Goal: Task Accomplishment & Management: Use online tool/utility

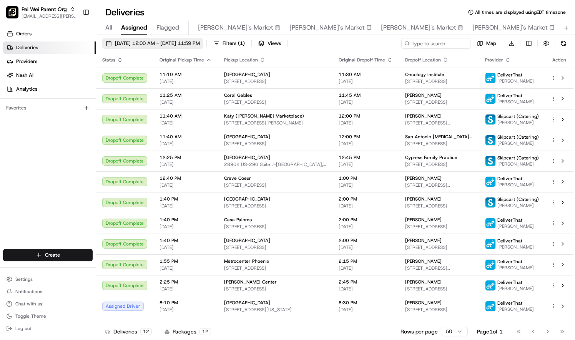
click at [200, 45] on span "08/19/2025 12:00 AM - 08/19/2025 11:59 PM" at bounding box center [157, 43] width 85 height 7
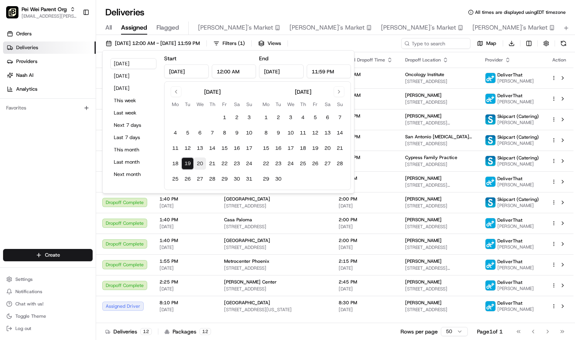
click at [198, 161] on button "20" at bounding box center [200, 164] width 12 height 12
type input "Aug 20, 2025"
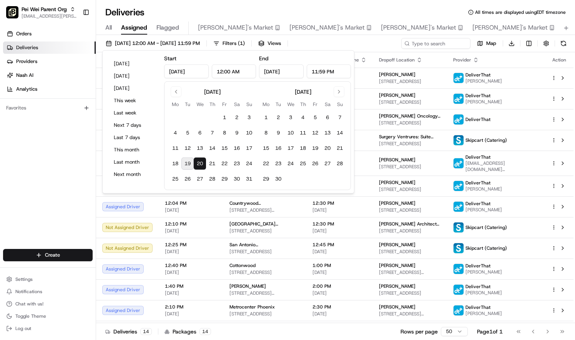
click at [365, 40] on div "08/20/2025 12:00 AM - 08/20/2025 11:59 PM Filters ( 1 ) Views Map Download" at bounding box center [335, 45] width 479 height 14
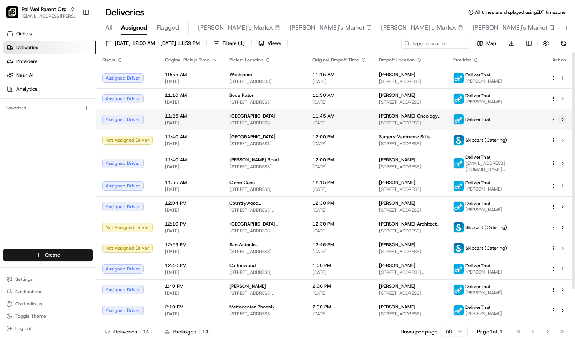
click at [564, 118] on button at bounding box center [562, 119] width 9 height 9
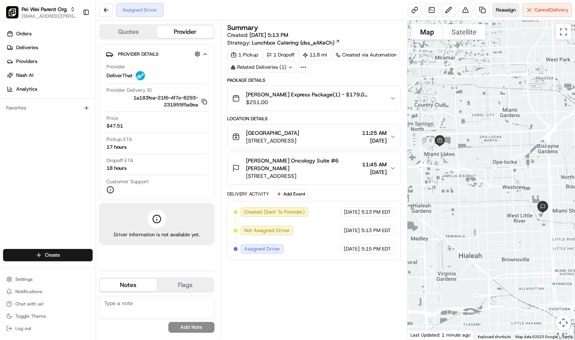
click at [509, 8] on span "Reassign" at bounding box center [506, 10] width 20 height 7
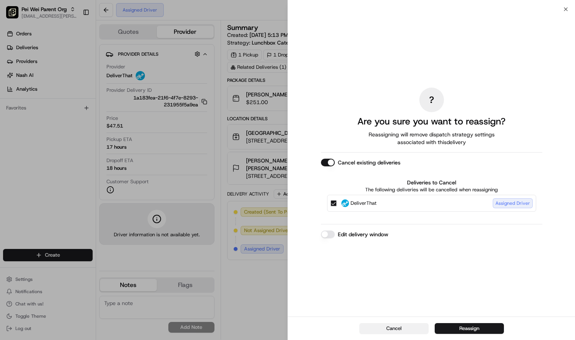
click at [418, 326] on button "Cancel" at bounding box center [394, 328] width 69 height 11
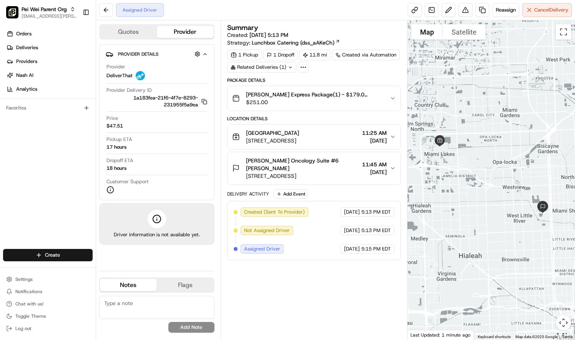
click at [447, 17] on div "Assigned Driver Reassign Cancel Delivery" at bounding box center [335, 10] width 479 height 20
click at [448, 8] on button at bounding box center [449, 10] width 14 height 14
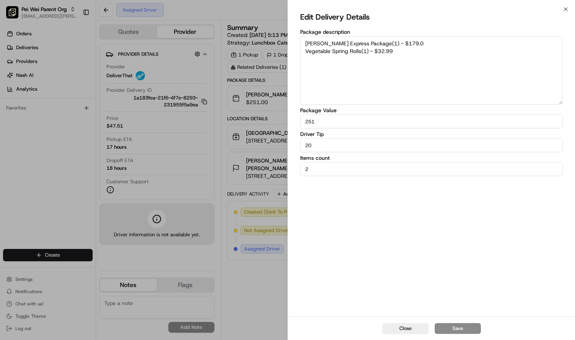
drag, startPoint x: 407, startPoint y: 54, endPoint x: 295, endPoint y: 39, distance: 112.5
click at [295, 39] on div "Edit Delivery Details Package description [PERSON_NAME] Express Package(1) - $1…" at bounding box center [431, 163] width 287 height 308
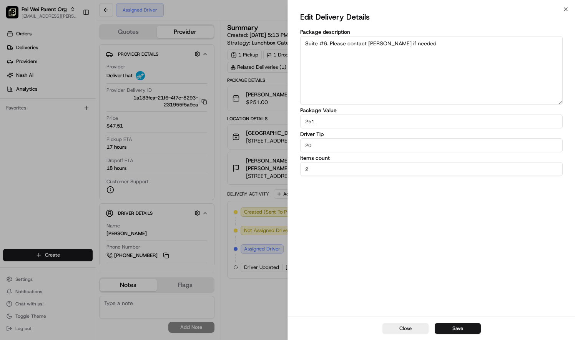
drag, startPoint x: 415, startPoint y: 44, endPoint x: 389, endPoint y: 43, distance: 25.4
click at [389, 43] on textarea "Suite #6. Please contact [PERSON_NAME] if needed" at bounding box center [431, 70] width 263 height 68
drag, startPoint x: 421, startPoint y: 45, endPoint x: 293, endPoint y: 53, distance: 128.3
click at [293, 53] on div "Edit Delivery Details Package description Suite #6. Please contact [PERSON_NAME…" at bounding box center [431, 163] width 287 height 308
type textarea "Suite #6. Please contact [PERSON_NAME] upon arrival."
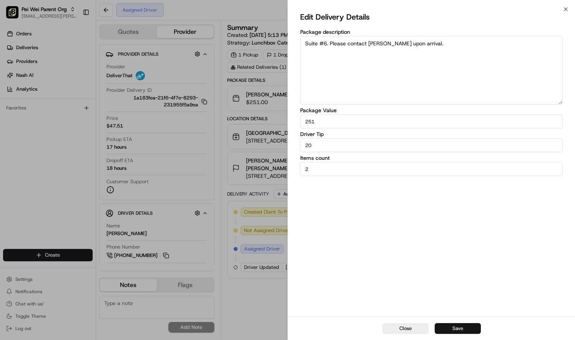
click at [453, 328] on button "Save" at bounding box center [458, 328] width 46 height 11
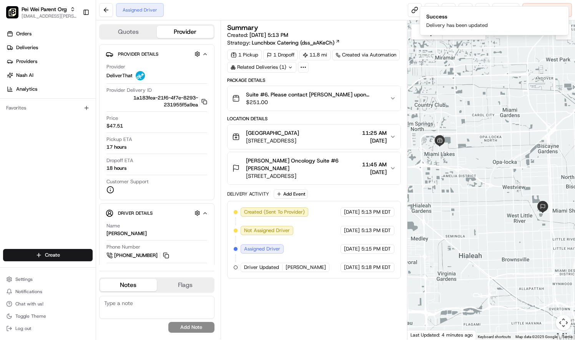
click at [152, 303] on textarea at bounding box center [156, 307] width 115 height 23
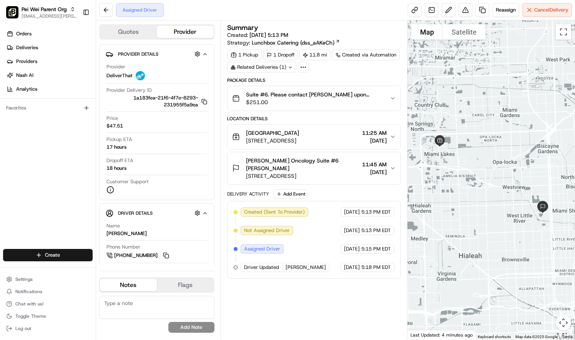
paste textarea "Suite #6. Please contact [PERSON_NAME] upon arrival."
type textarea "Suite #6. Please contact [PERSON_NAME] upon arrival."
click at [185, 327] on button "Add Note" at bounding box center [191, 327] width 46 height 11
